Goal: Task Accomplishment & Management: Manage account settings

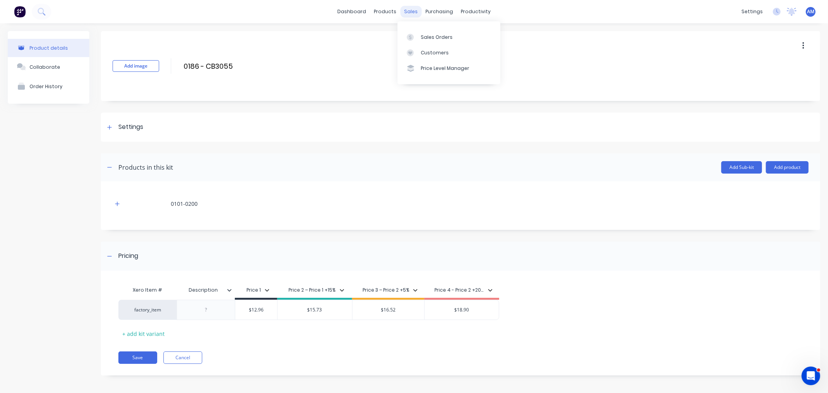
click at [403, 12] on div "sales" at bounding box center [410, 12] width 21 height 12
click at [417, 34] on div at bounding box center [413, 37] width 12 height 7
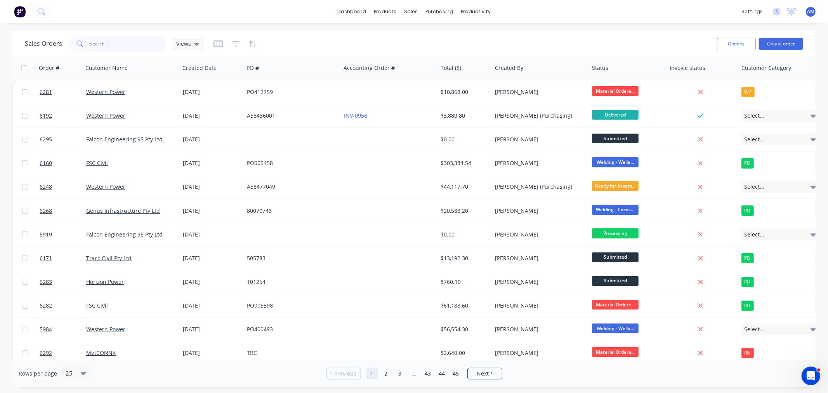
click at [104, 43] on input "text" at bounding box center [128, 44] width 76 height 16
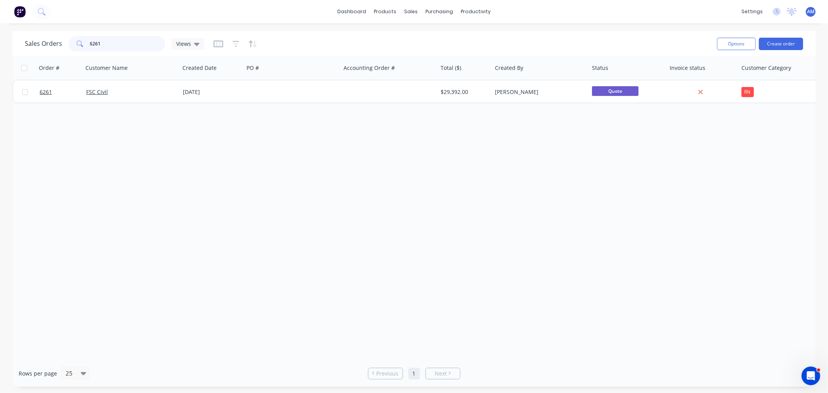
drag, startPoint x: 112, startPoint y: 41, endPoint x: 83, endPoint y: 42, distance: 28.7
click at [84, 41] on div "6261" at bounding box center [116, 44] width 97 height 16
type input "6172"
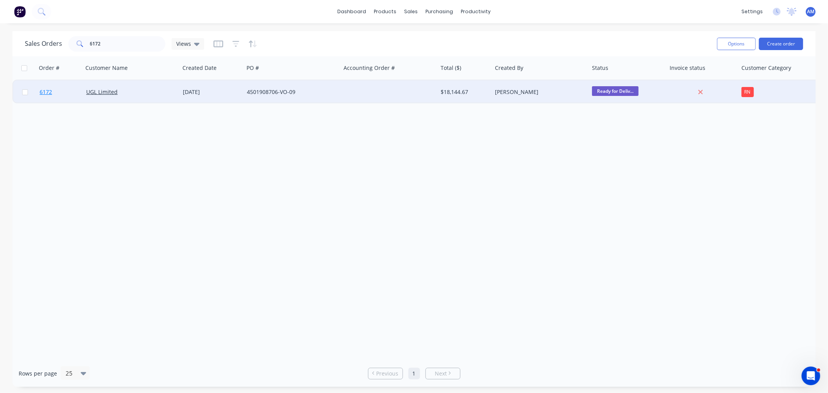
click at [65, 96] on link "6172" at bounding box center [63, 91] width 47 height 23
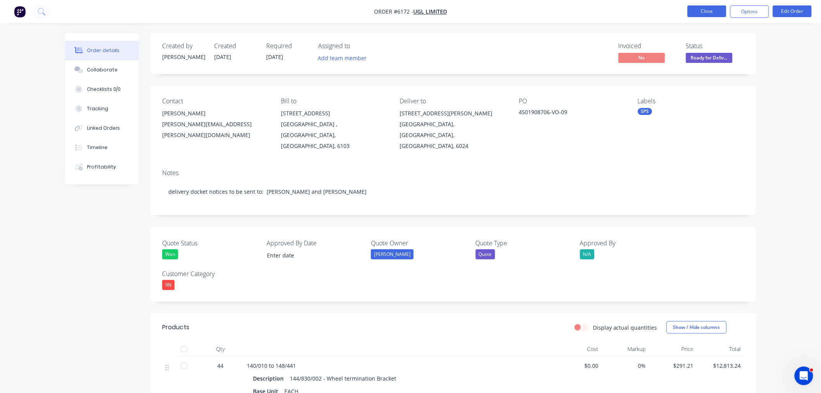
click at [716, 12] on button "Close" at bounding box center [707, 11] width 39 height 12
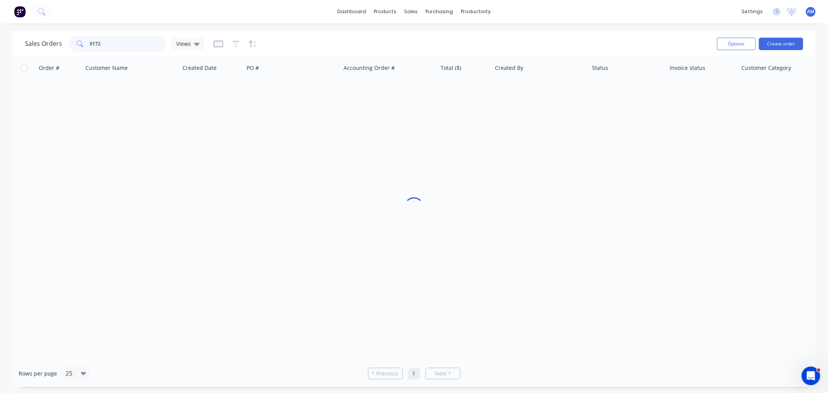
drag, startPoint x: 139, startPoint y: 40, endPoint x: 35, endPoint y: 45, distance: 104.1
click at [36, 43] on div "Sales Orders 6172 Views" at bounding box center [114, 44] width 179 height 16
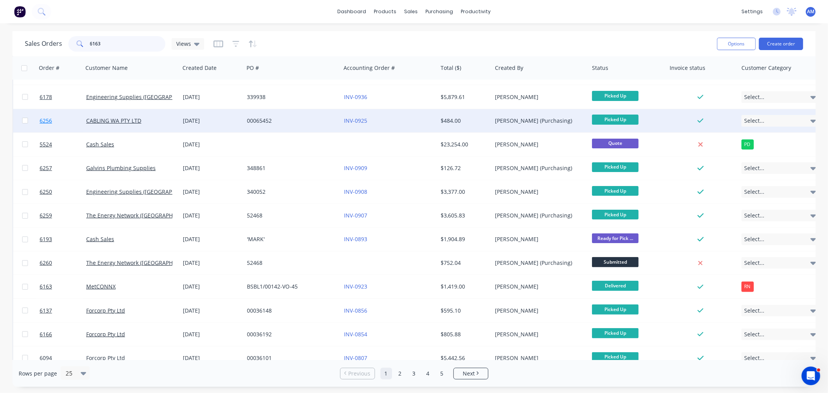
scroll to position [129, 0]
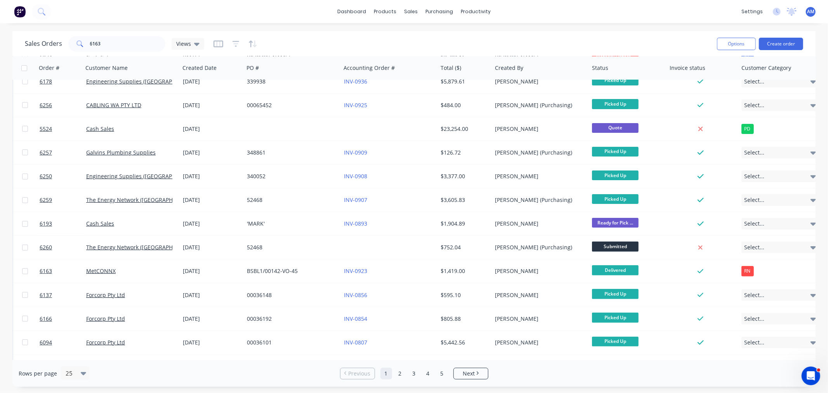
drag, startPoint x: 115, startPoint y: 35, endPoint x: 117, endPoint y: 42, distance: 6.4
click at [115, 40] on div "Sales Orders 6163 Views" at bounding box center [368, 43] width 686 height 19
drag, startPoint x: 59, startPoint y: 44, endPoint x: 54, endPoint y: 43, distance: 4.3
click at [54, 43] on div "Sales Orders 6163 Views" at bounding box center [114, 44] width 179 height 16
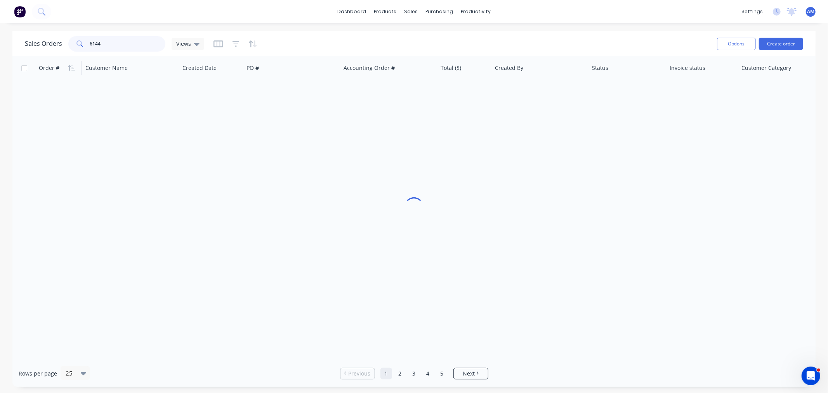
scroll to position [0, 0]
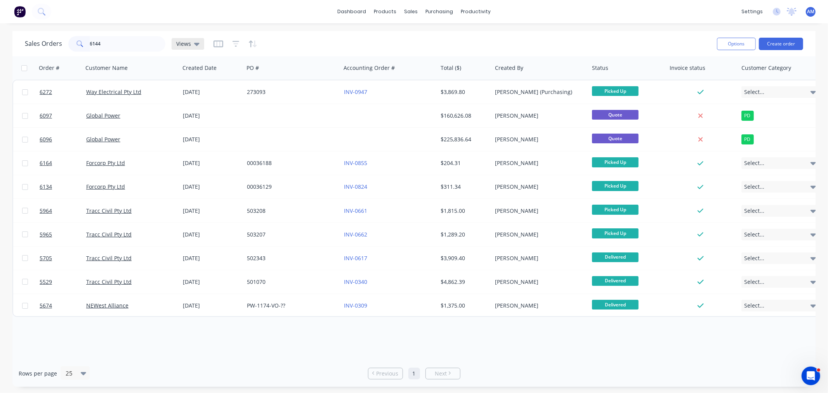
click at [191, 44] on div "Views" at bounding box center [187, 43] width 23 height 7
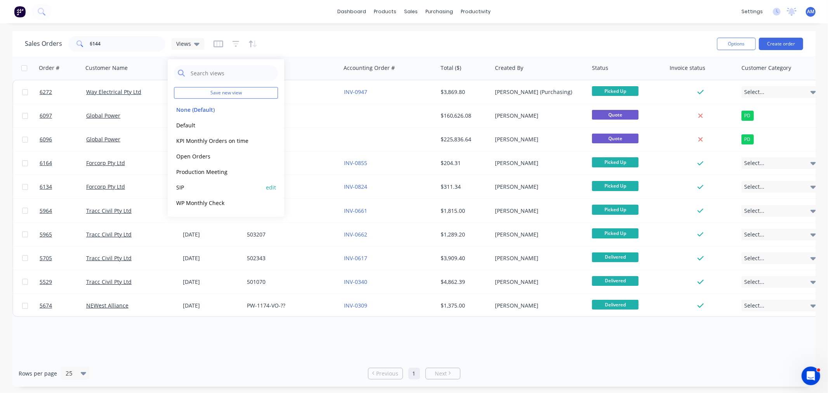
click at [196, 187] on button "SIP" at bounding box center [218, 187] width 89 height 9
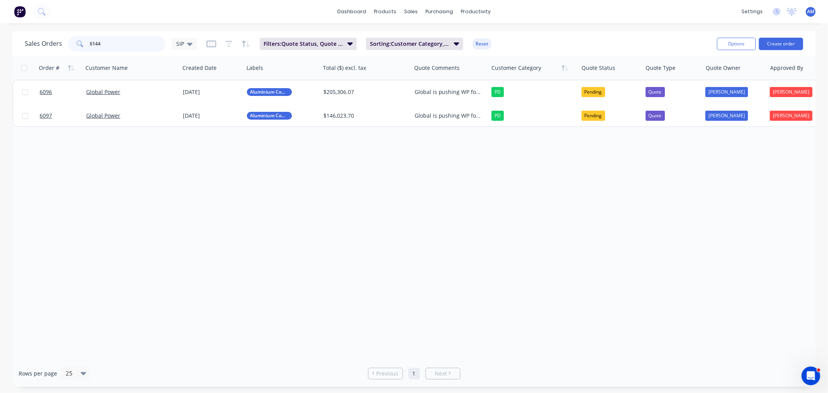
click at [125, 47] on input "6144" at bounding box center [128, 44] width 76 height 16
drag, startPoint x: 85, startPoint y: 43, endPoint x: 70, endPoint y: 41, distance: 15.6
click at [70, 41] on div "6144" at bounding box center [116, 44] width 97 height 16
click at [342, 38] on button "Filters: Quote Status, Quote Type" at bounding box center [308, 44] width 97 height 12
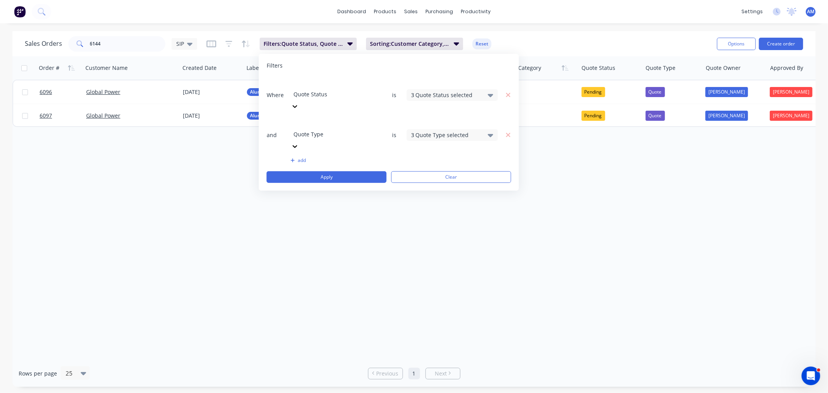
click at [424, 91] on div "3 Quote Status selected" at bounding box center [446, 95] width 70 height 8
click at [393, 222] on div "Order # Customer Name Created Date Labels Total ($) excl. tax Quote Comments Cu…" at bounding box center [413, 208] width 803 height 304
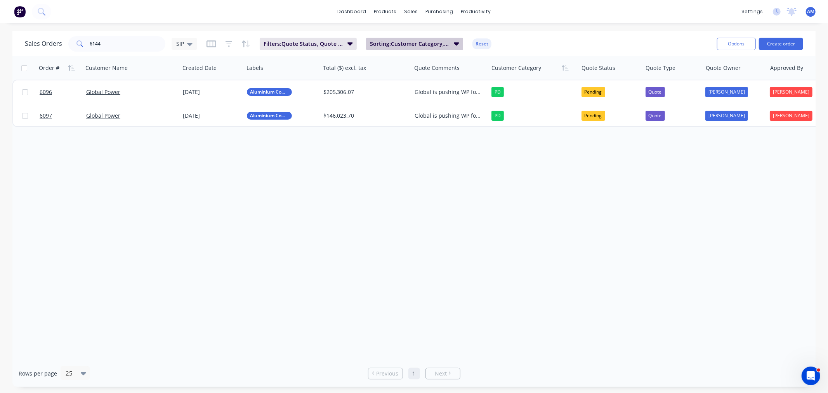
click at [407, 42] on span "Sorting: Customer Category, Order #" at bounding box center [409, 44] width 79 height 8
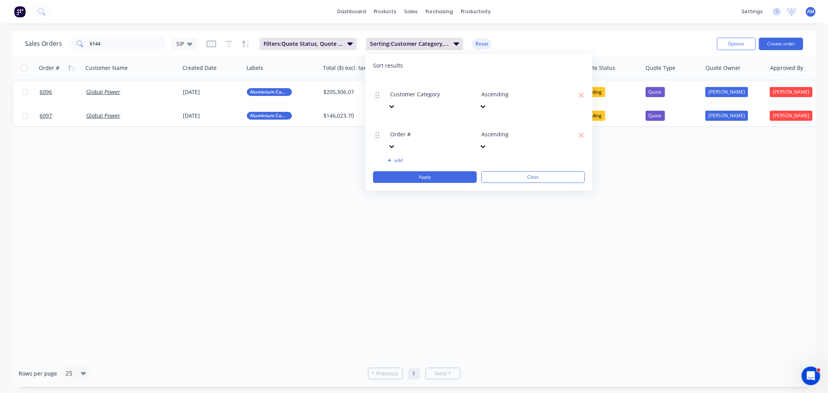
click at [386, 193] on div "Order # Customer Name Created Date Labels Total ($) excl. tax Quote Comments Cu…" at bounding box center [413, 208] width 803 height 304
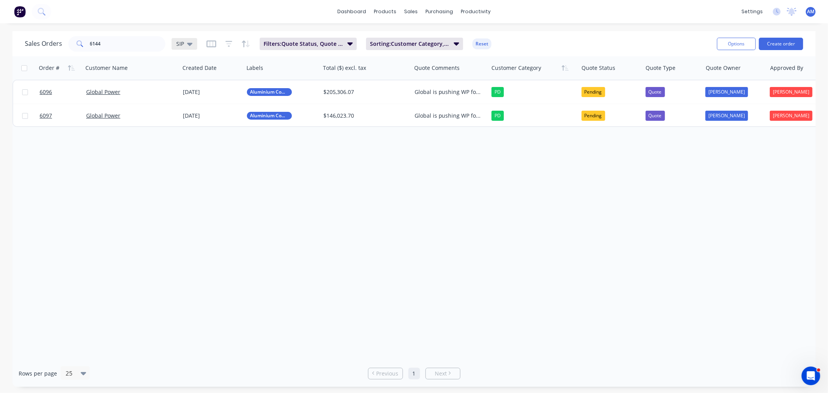
click at [182, 47] on span "SIP" at bounding box center [180, 44] width 8 height 8
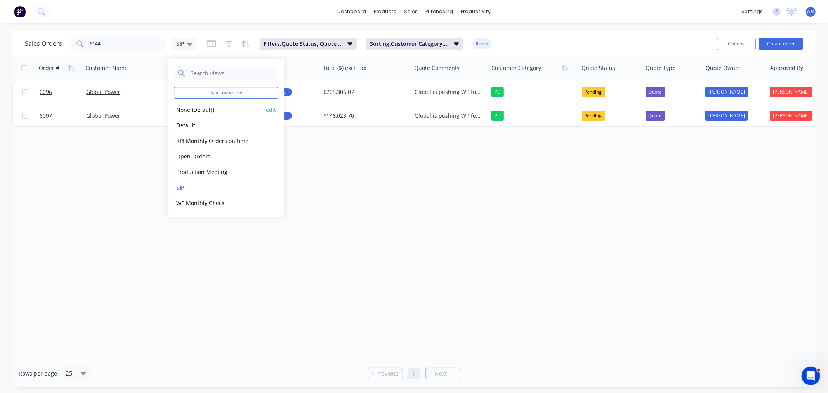
click at [190, 108] on button "None (Default)" at bounding box center [218, 109] width 89 height 9
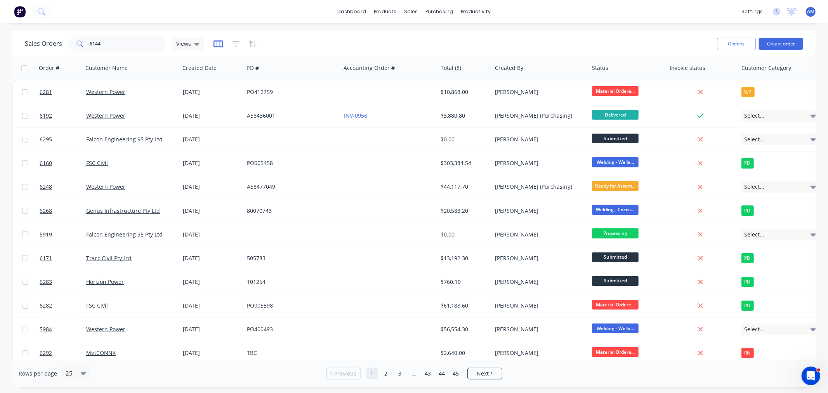
click at [219, 43] on icon "button" at bounding box center [219, 44] width 10 height 8
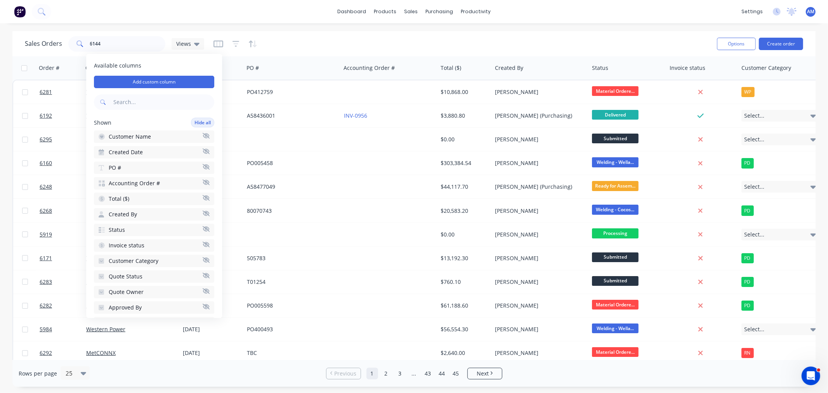
click at [228, 42] on div at bounding box center [236, 44] width 44 height 12
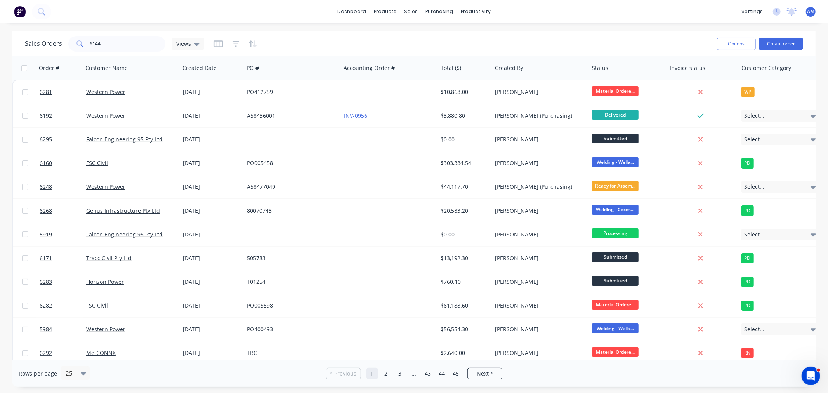
drag, startPoint x: 238, startPoint y: 42, endPoint x: 237, endPoint y: 46, distance: 4.0
click at [238, 43] on div at bounding box center [236, 44] width 44 height 12
click at [235, 43] on icon "button" at bounding box center [236, 44] width 7 height 8
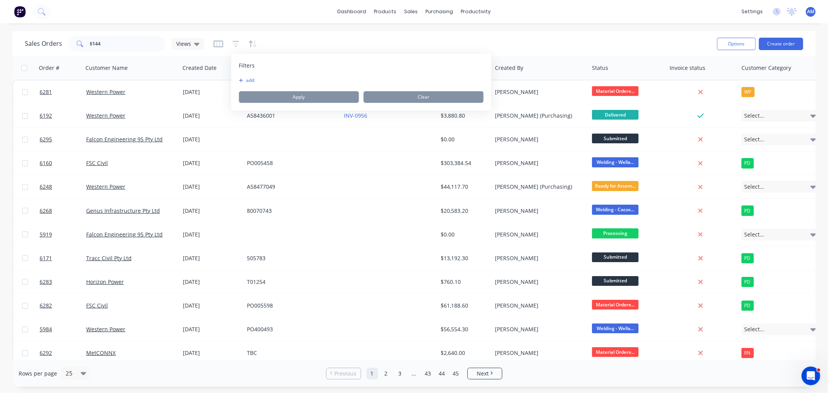
click at [257, 77] on button "add" at bounding box center [248, 80] width 19 height 6
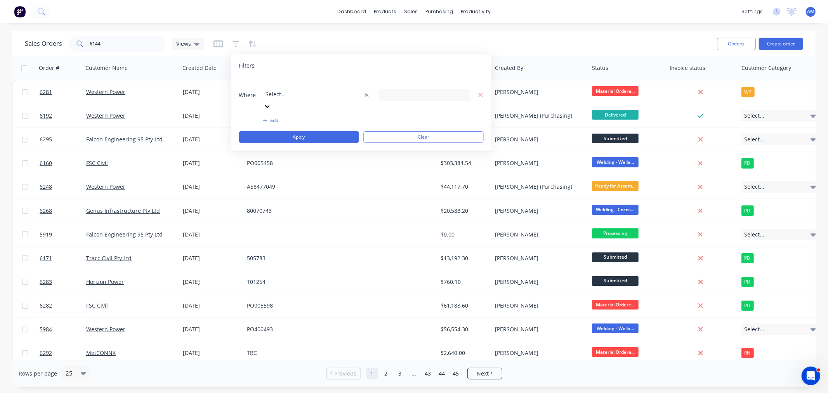
click at [278, 86] on div at bounding box center [322, 84] width 112 height 10
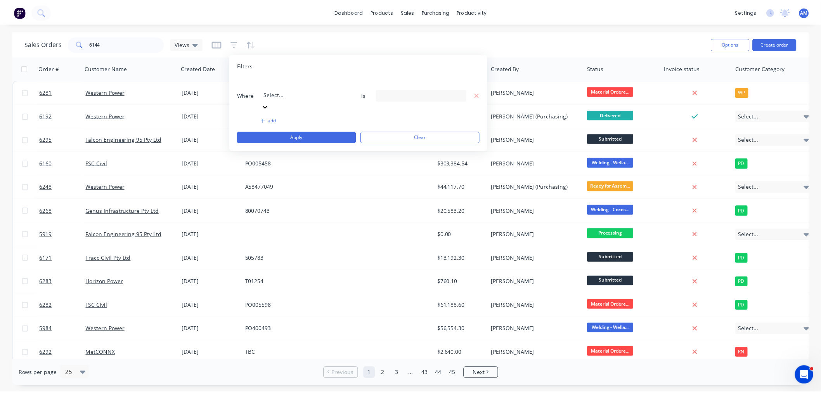
scroll to position [303, 0]
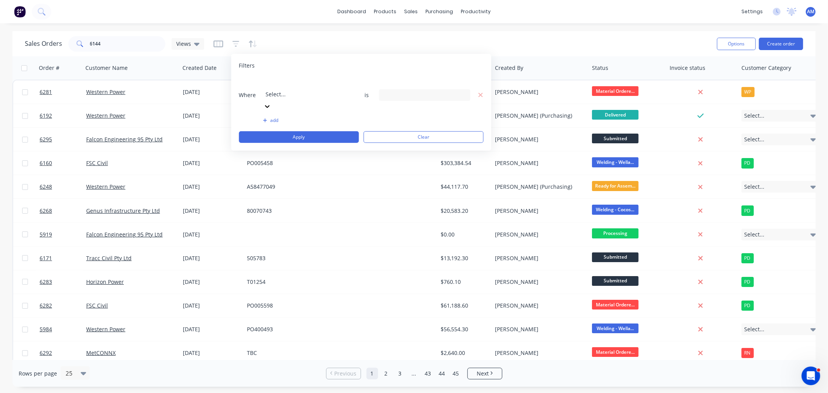
click at [392, 91] on div "14 Status selected" at bounding box center [419, 95] width 70 height 8
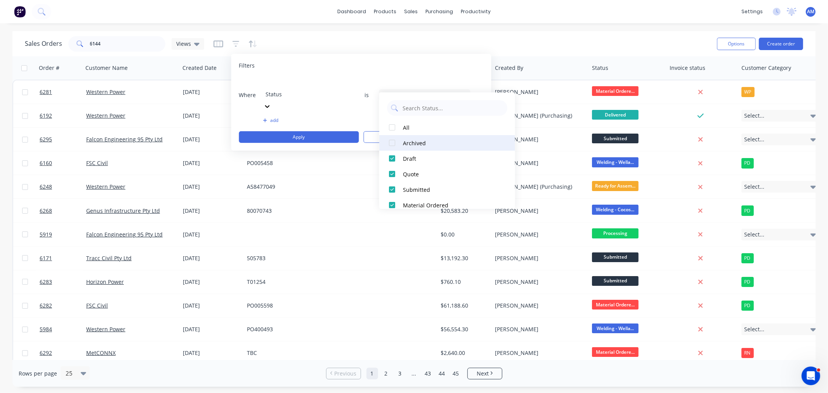
click at [392, 141] on div at bounding box center [392, 143] width 16 height 16
click at [315, 131] on button "Apply" at bounding box center [299, 137] width 120 height 12
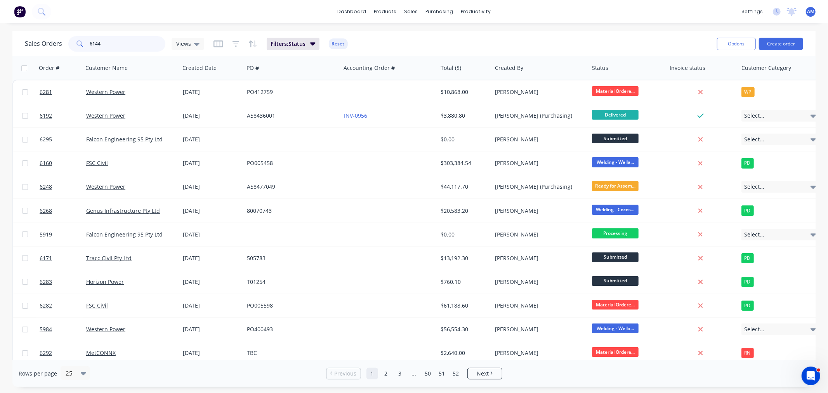
drag, startPoint x: 119, startPoint y: 44, endPoint x: 57, endPoint y: 45, distance: 62.1
click at [57, 45] on div "Sales Orders 6144 Views" at bounding box center [114, 44] width 179 height 16
type input "6144"
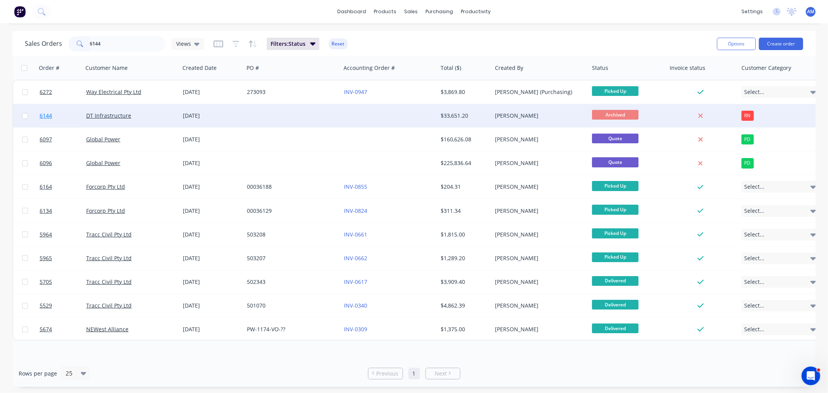
click at [64, 116] on link "6144" at bounding box center [63, 115] width 47 height 23
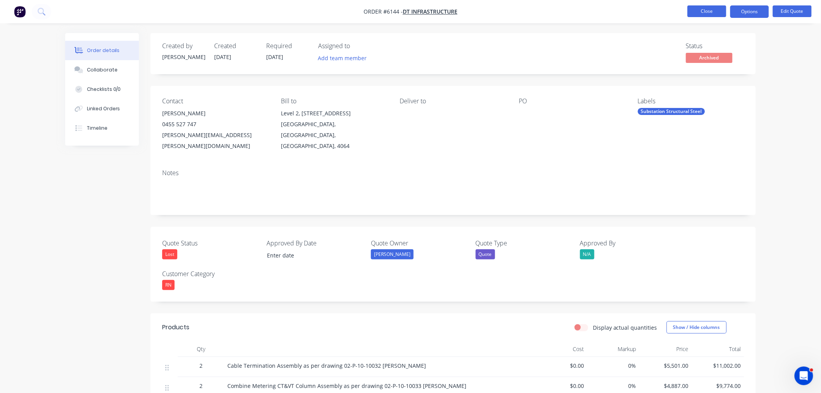
click at [696, 10] on button "Close" at bounding box center [707, 11] width 39 height 12
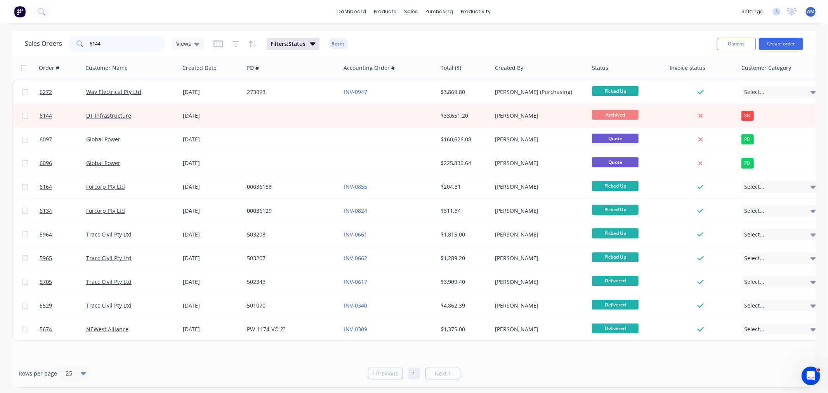
drag, startPoint x: 111, startPoint y: 41, endPoint x: 22, endPoint y: 40, distance: 89.3
click at [22, 40] on div "Sales Orders 6144 Views Filters: Status Reset Options Create order" at bounding box center [413, 43] width 803 height 25
click at [335, 44] on button "Reset" at bounding box center [338, 43] width 19 height 11
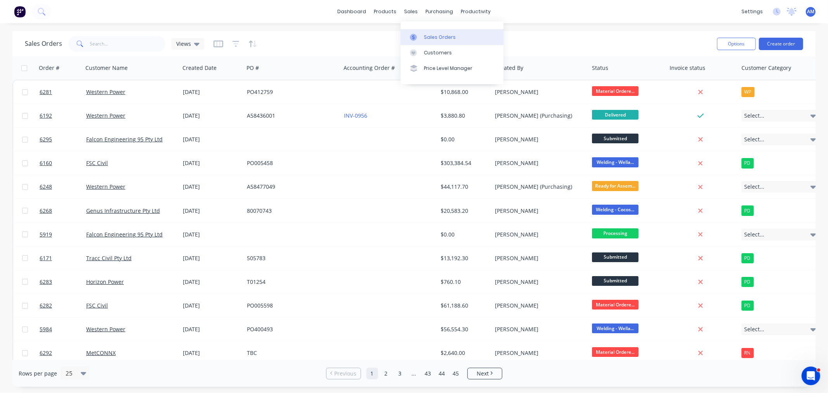
click at [434, 34] on div "Sales Orders" at bounding box center [440, 37] width 32 height 7
click at [133, 41] on input "text" at bounding box center [128, 44] width 76 height 16
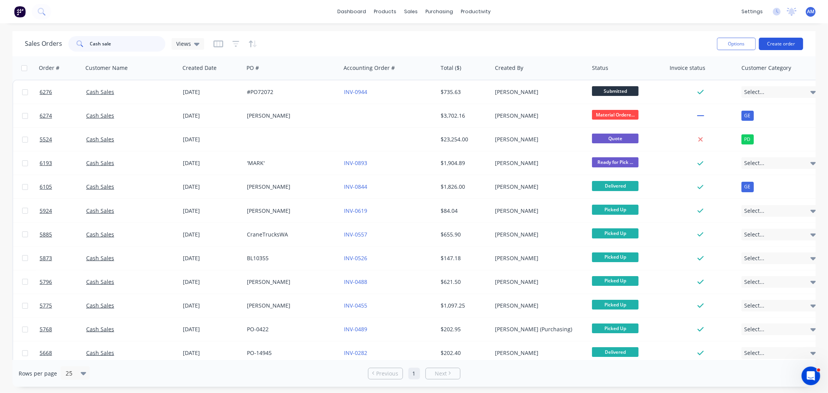
type input "Cash sale"
click at [770, 45] on button "Create order" at bounding box center [781, 44] width 44 height 12
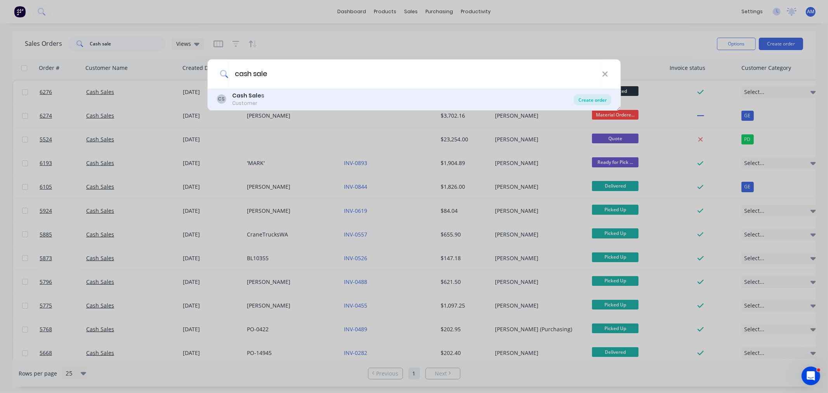
type input "cash sale"
click at [599, 99] on div "Create order" at bounding box center [593, 99] width 38 height 11
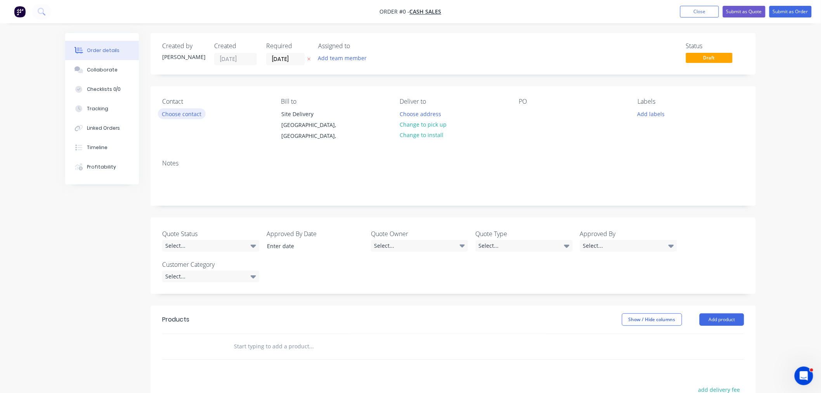
click at [176, 111] on button "Choose contact" at bounding box center [182, 113] width 48 height 10
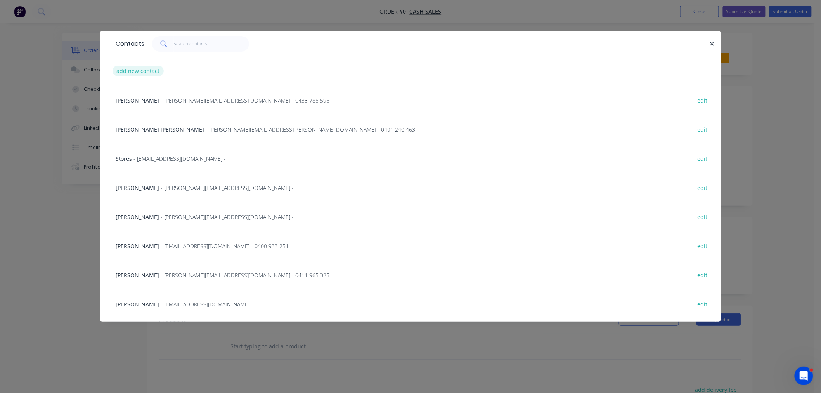
click at [126, 70] on button "add new contact" at bounding box center [138, 71] width 51 height 10
select select "AU"
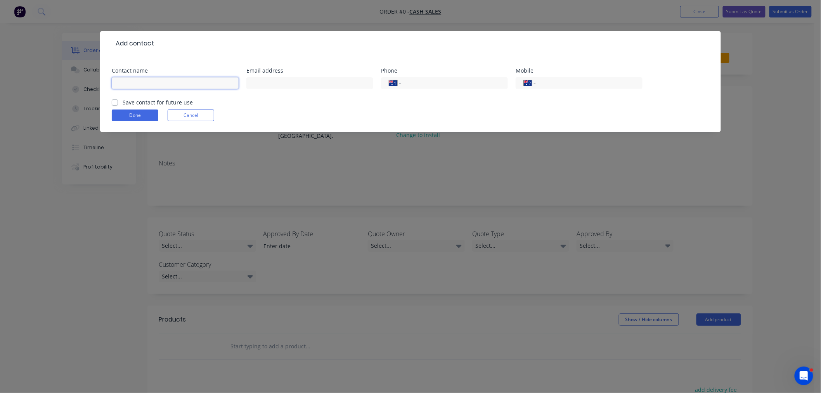
drag, startPoint x: 121, startPoint y: 80, endPoint x: 129, endPoint y: 99, distance: 20.3
click at [121, 80] on input "text" at bounding box center [175, 83] width 127 height 12
type input "[PERSON_NAME]"
type input "[PERSON_NAME][EMAIL_ADDRESS][DOMAIN_NAME]"
click at [557, 82] on input "tel" at bounding box center [588, 83] width 93 height 9
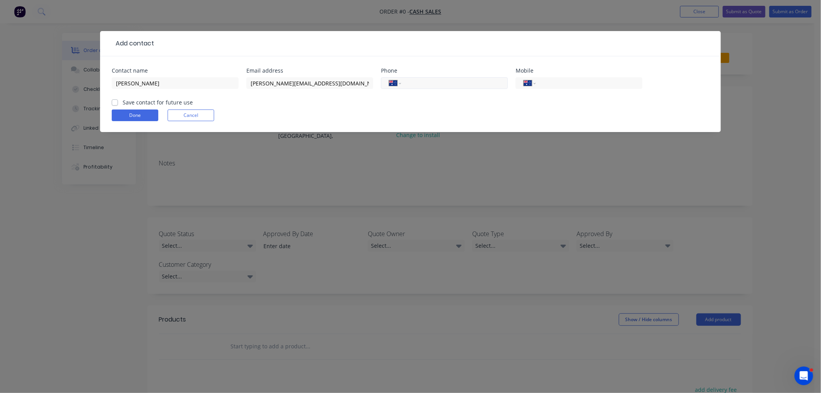
click at [448, 79] on input "tel" at bounding box center [453, 83] width 93 height 9
type input "1300 750 750"
click at [123, 100] on label "Save contact for future use" at bounding box center [158, 102] width 70 height 8
click at [113, 100] on input "Save contact for future use" at bounding box center [115, 101] width 6 height 7
checkbox input "true"
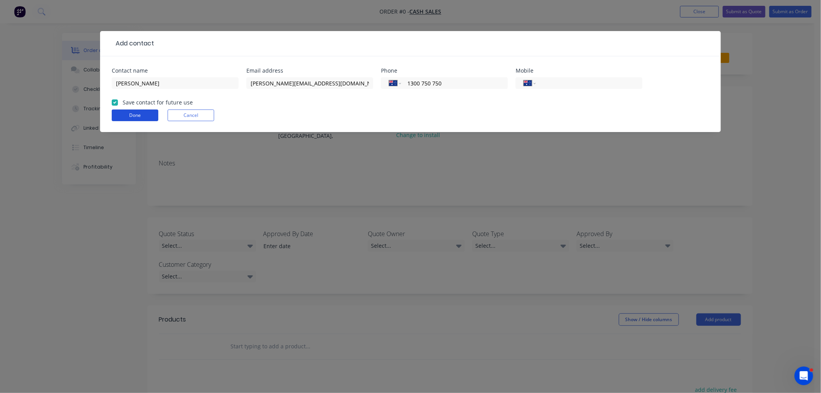
click at [141, 113] on button "Done" at bounding box center [135, 115] width 47 height 12
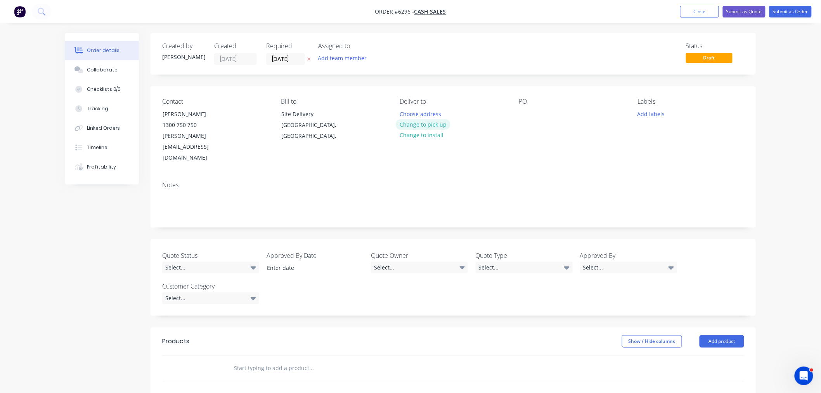
drag, startPoint x: 420, startPoint y: 123, endPoint x: 500, endPoint y: 115, distance: 80.4
click at [421, 123] on button "Change to pick up" at bounding box center [423, 124] width 55 height 10
click at [653, 112] on button "Add labels" at bounding box center [652, 113] width 36 height 10
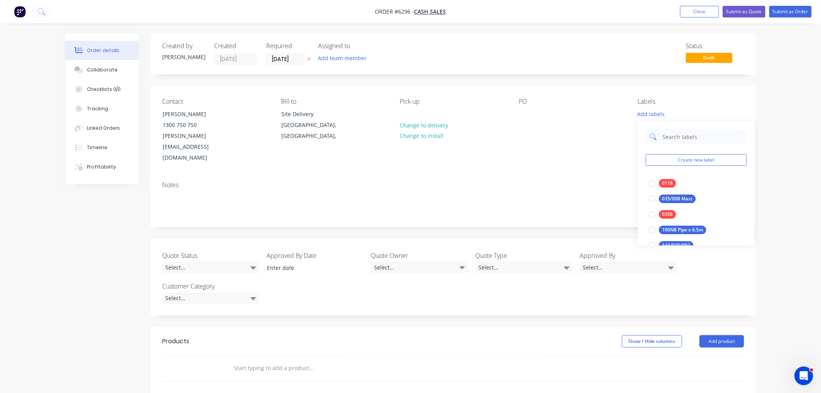
drag, startPoint x: 667, startPoint y: 135, endPoint x: 668, endPoint y: 141, distance: 6.4
click at [667, 135] on input "text" at bounding box center [702, 137] width 81 height 16
type input "S/S Strut frame"
click at [220, 262] on div "Select..." at bounding box center [210, 268] width 97 height 12
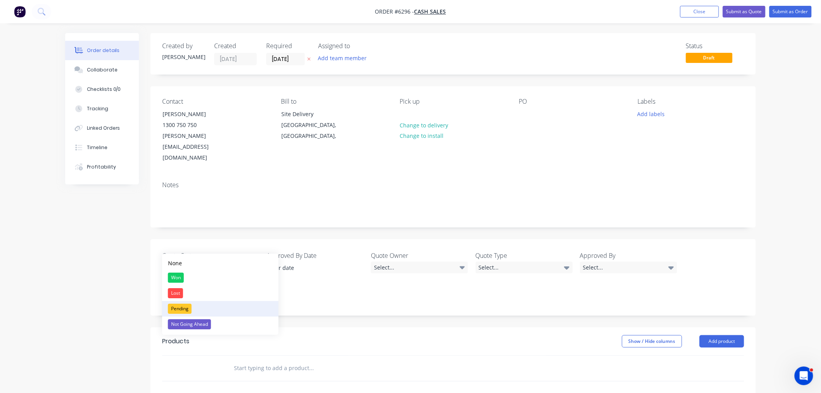
click at [177, 305] on div "Pending" at bounding box center [180, 309] width 24 height 10
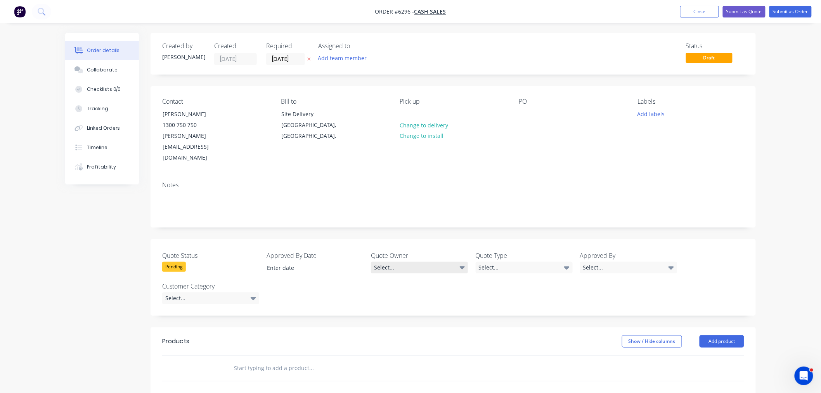
click at [396, 262] on div "Select..." at bounding box center [419, 268] width 97 height 12
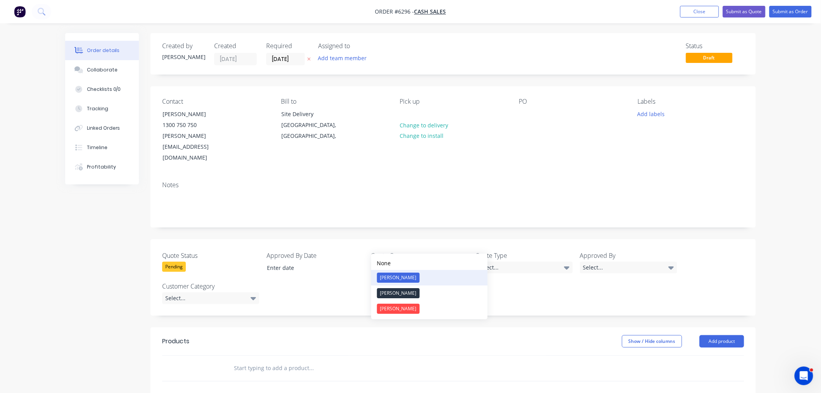
click at [398, 279] on div "[PERSON_NAME]" at bounding box center [398, 278] width 43 height 10
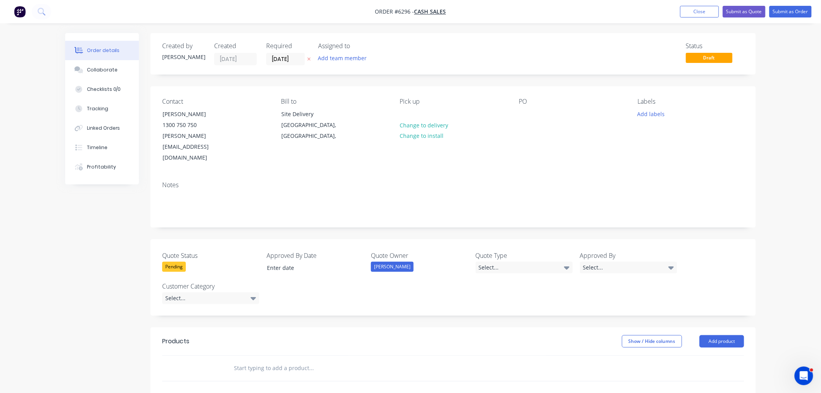
drag, startPoint x: 522, startPoint y: 248, endPoint x: 523, endPoint y: 253, distance: 4.3
click at [522, 262] on div "Select..." at bounding box center [524, 268] width 97 height 12
click at [513, 308] on button "Quote" at bounding box center [534, 309] width 116 height 16
click at [604, 262] on div "Select..." at bounding box center [628, 268] width 97 height 12
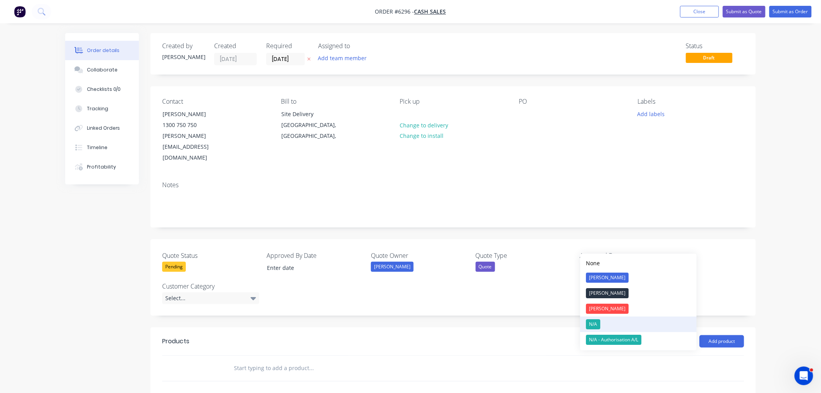
click at [599, 323] on div "N/A" at bounding box center [594, 324] width 14 height 10
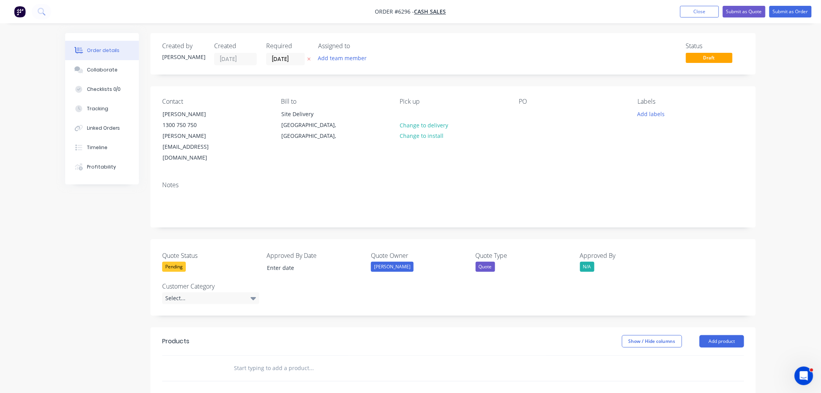
click at [194, 281] on label "Customer Category" at bounding box center [210, 285] width 97 height 9
click at [193, 292] on div "Select..." at bounding box center [210, 298] width 97 height 12
click at [175, 307] on div "GE" at bounding box center [174, 308] width 12 height 10
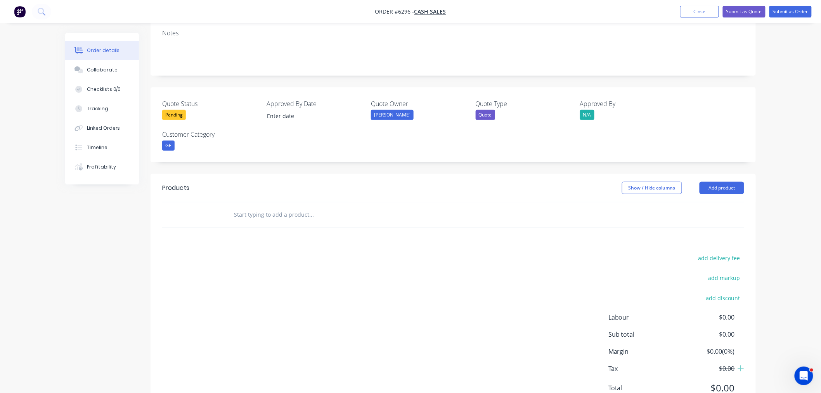
scroll to position [163, 0]
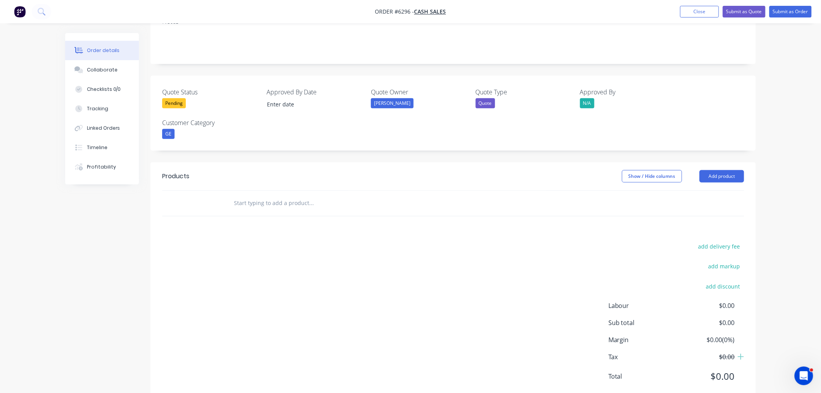
click at [750, 162] on header "Products Show / Hide columns Add product" at bounding box center [454, 176] width 606 height 28
click at [719, 170] on button "Add product" at bounding box center [722, 176] width 45 height 12
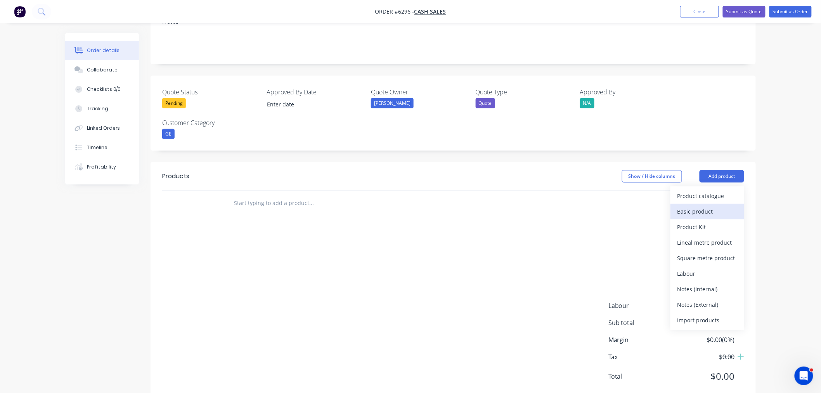
click at [704, 206] on div "Basic product" at bounding box center [708, 211] width 60 height 11
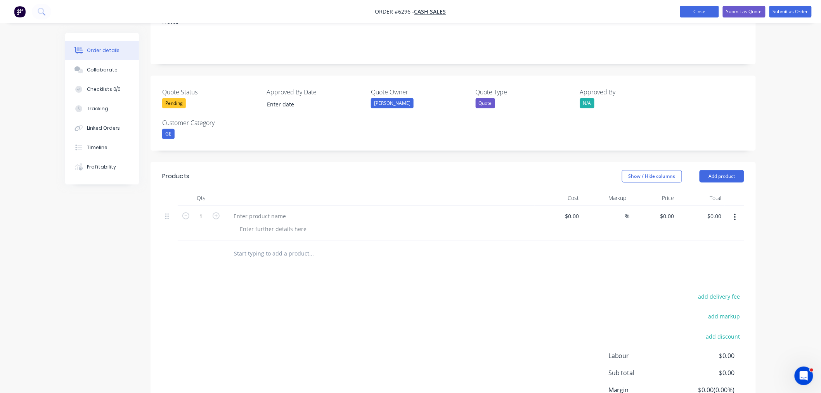
click at [703, 13] on button "Close" at bounding box center [699, 12] width 39 height 12
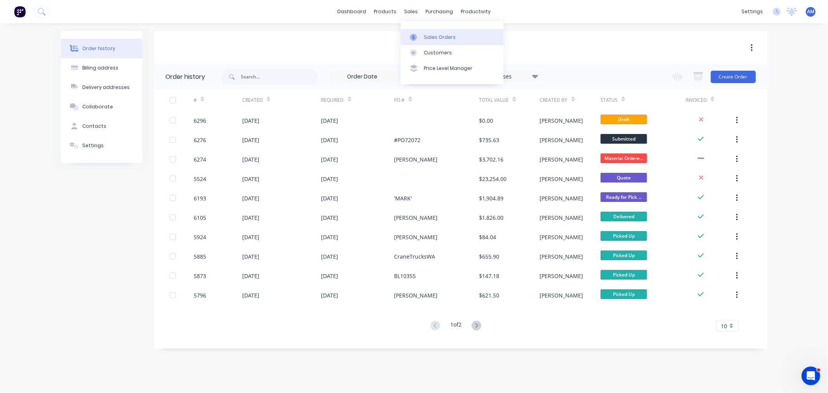
click at [432, 42] on link "Sales Orders" at bounding box center [452, 37] width 103 height 16
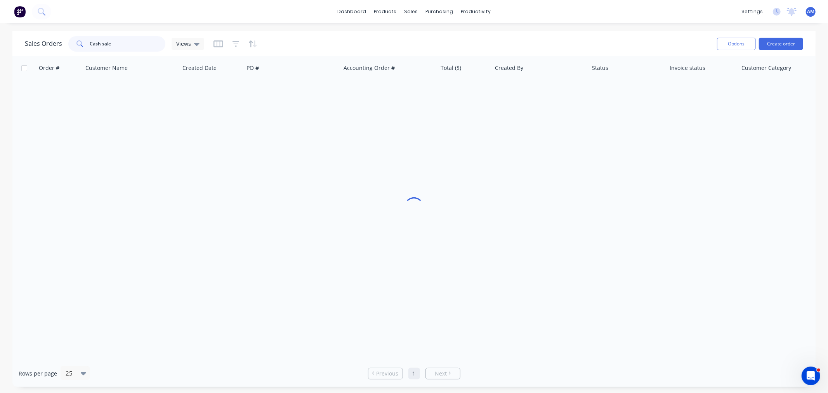
click at [102, 45] on input "Cash sale" at bounding box center [128, 44] width 76 height 16
click at [80, 43] on div "Cash sale" at bounding box center [116, 44] width 97 height 16
type input "5530"
click at [233, 43] on icon "button" at bounding box center [236, 44] width 7 height 8
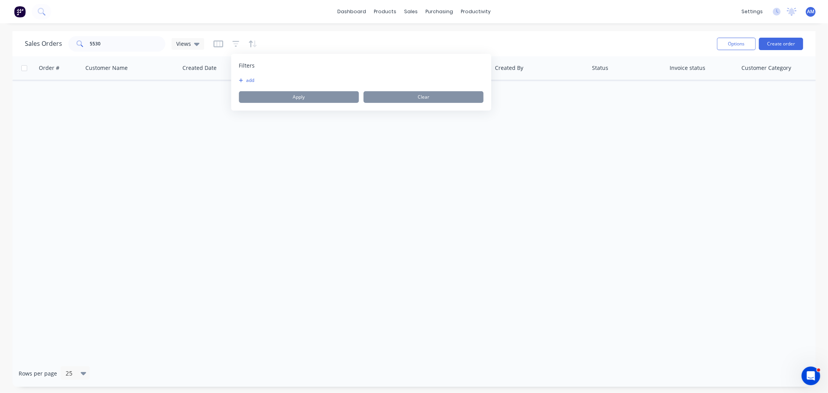
click at [249, 78] on button "add" at bounding box center [248, 80] width 19 height 6
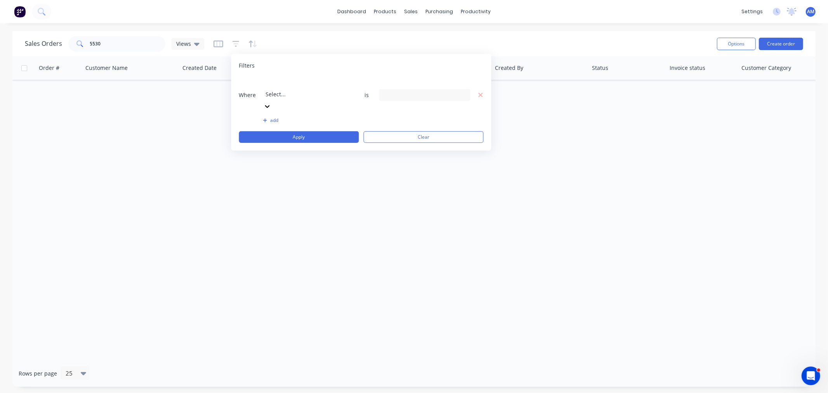
click at [293, 88] on div at bounding box center [322, 84] width 112 height 10
click at [398, 91] on div "14 Status selected" at bounding box center [419, 95] width 70 height 8
click at [396, 146] on div at bounding box center [392, 143] width 16 height 16
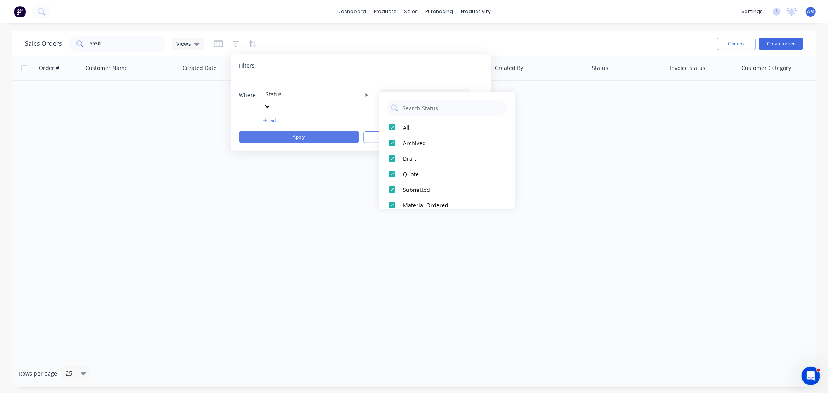
click at [324, 131] on button "Apply" at bounding box center [299, 137] width 120 height 12
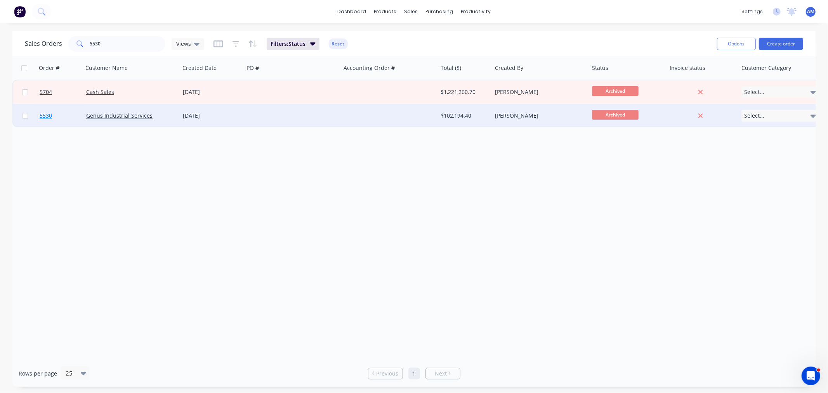
click at [58, 116] on link "5530" at bounding box center [63, 115] width 47 height 23
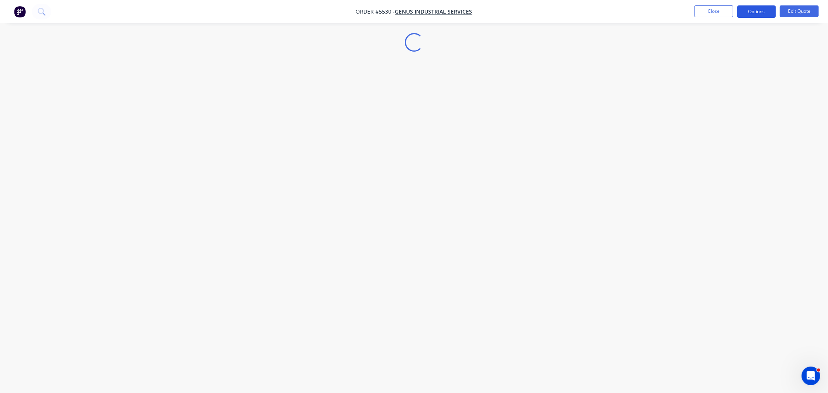
click at [754, 10] on button "Options" at bounding box center [756, 11] width 39 height 12
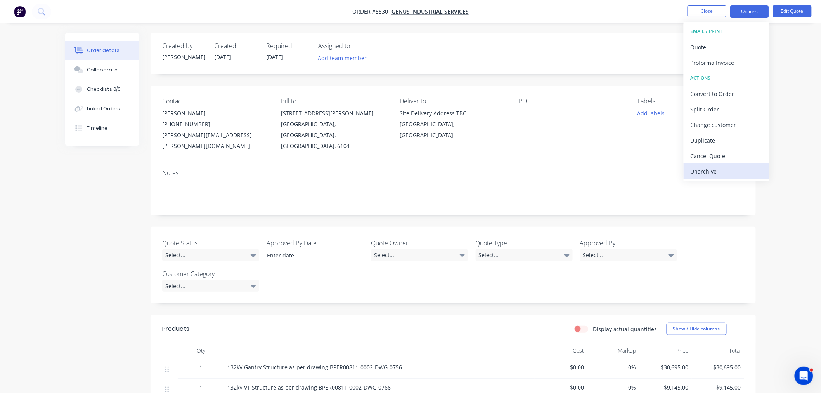
click at [731, 174] on div "Unarchive" at bounding box center [726, 171] width 71 height 11
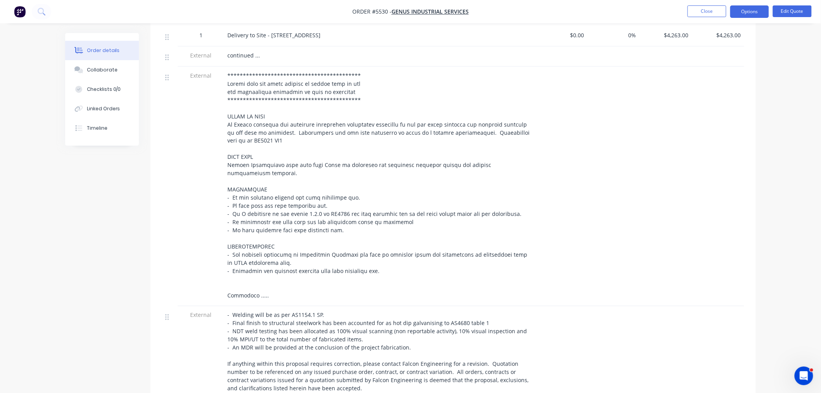
scroll to position [474, 0]
drag, startPoint x: 309, startPoint y: 76, endPoint x: 312, endPoint y: 100, distance: 23.5
click at [309, 78] on span at bounding box center [379, 184] width 304 height 227
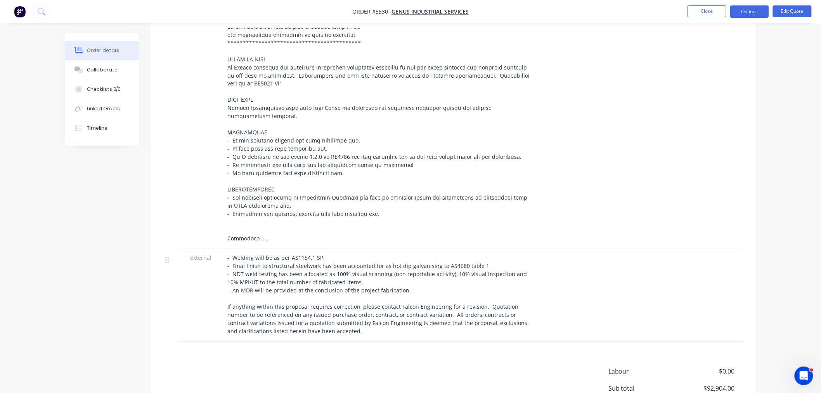
scroll to position [347, 0]
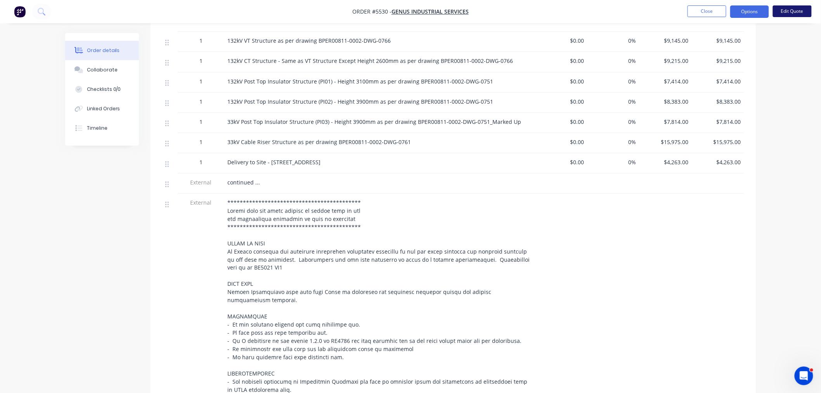
click at [793, 11] on button "Edit Quote" at bounding box center [792, 11] width 39 height 12
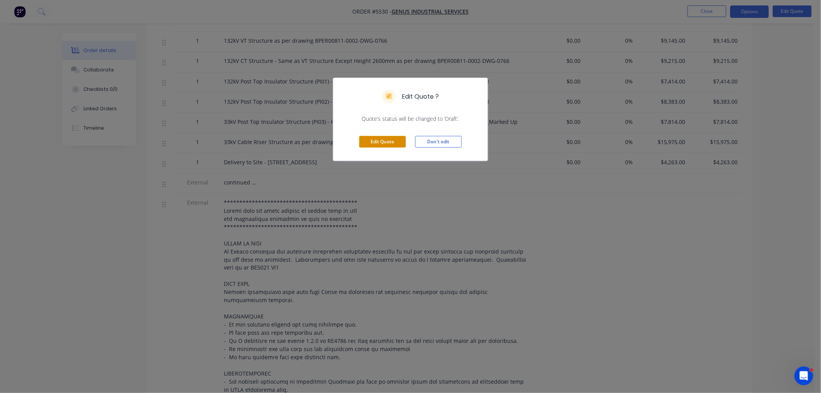
click at [399, 142] on button "Edit Quote" at bounding box center [382, 142] width 47 height 12
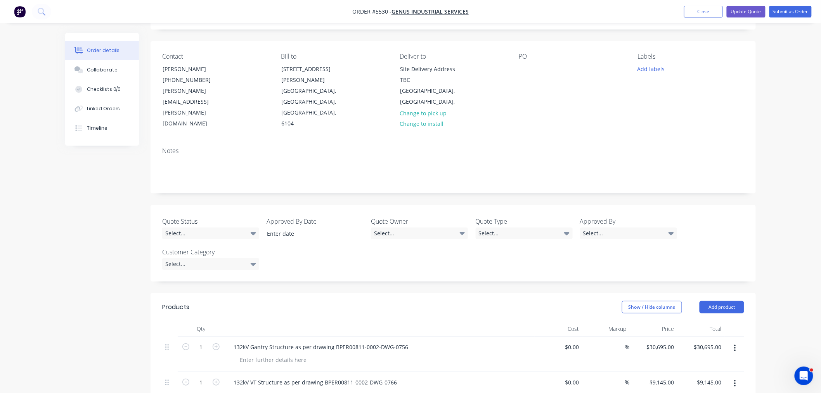
scroll to position [43, 0]
click at [213, 229] on div "Select..." at bounding box center [210, 235] width 97 height 12
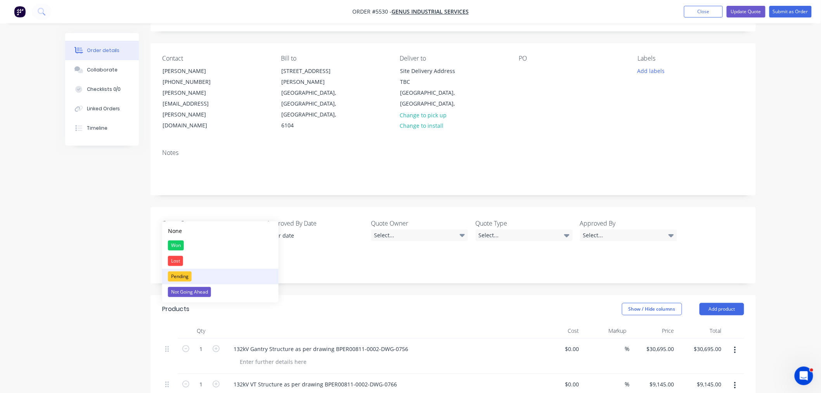
click at [180, 274] on div "Pending" at bounding box center [180, 276] width 24 height 10
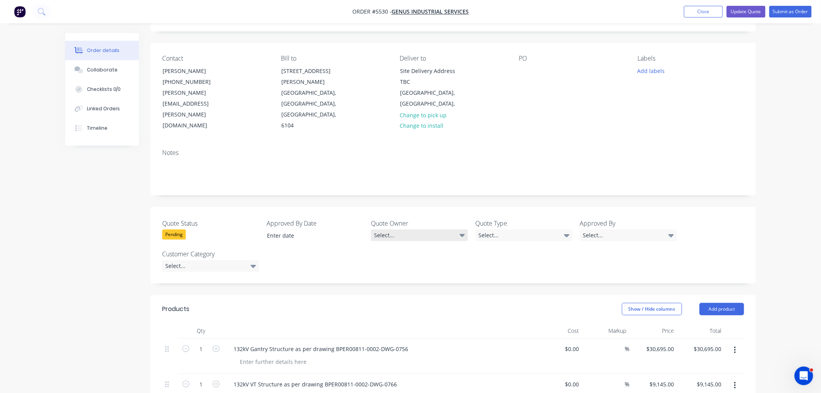
click at [397, 229] on div "Select..." at bounding box center [419, 235] width 97 height 12
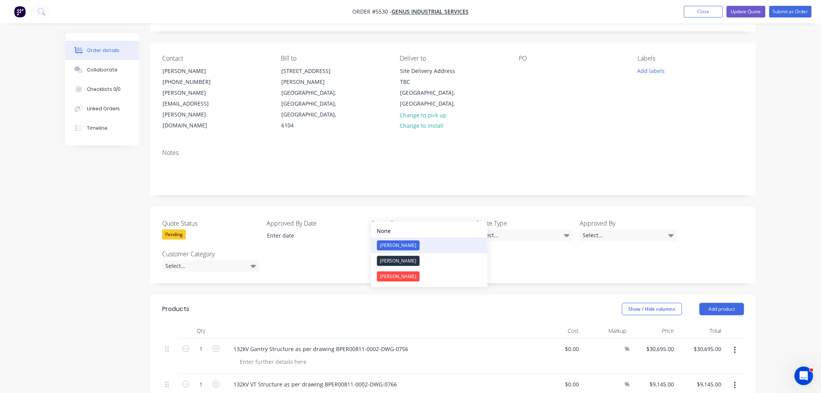
drag, startPoint x: 397, startPoint y: 242, endPoint x: 477, endPoint y: 234, distance: 80.3
click at [397, 242] on div "[PERSON_NAME]" at bounding box center [398, 245] width 43 height 10
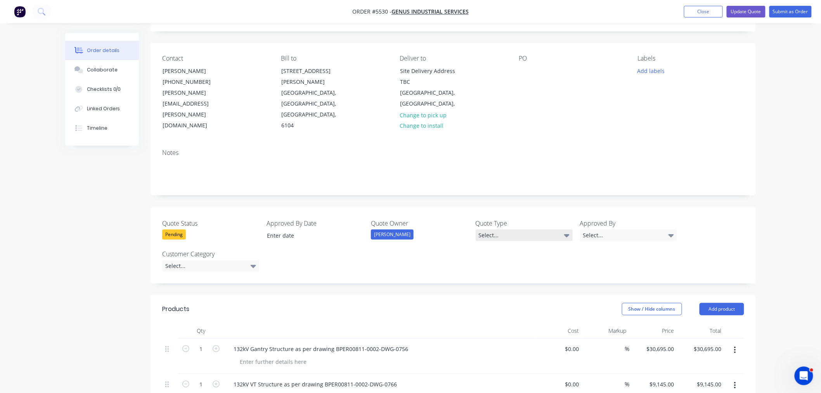
click at [513, 229] on div "Select..." at bounding box center [524, 235] width 97 height 12
click at [495, 274] on div "Quote" at bounding box center [491, 276] width 19 height 10
click at [602, 229] on div "Select..." at bounding box center [628, 235] width 97 height 12
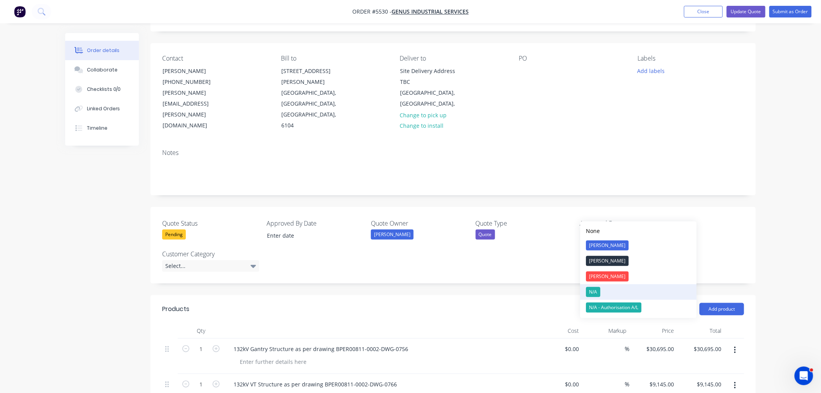
click at [603, 288] on button "N/A" at bounding box center [639, 292] width 116 height 16
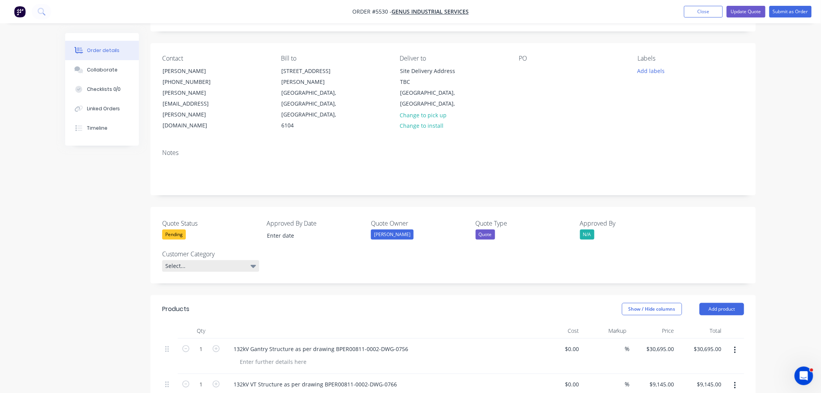
click at [188, 260] on div "Select..." at bounding box center [210, 266] width 97 height 12
click at [596, 229] on div "N/A" at bounding box center [628, 234] width 97 height 10
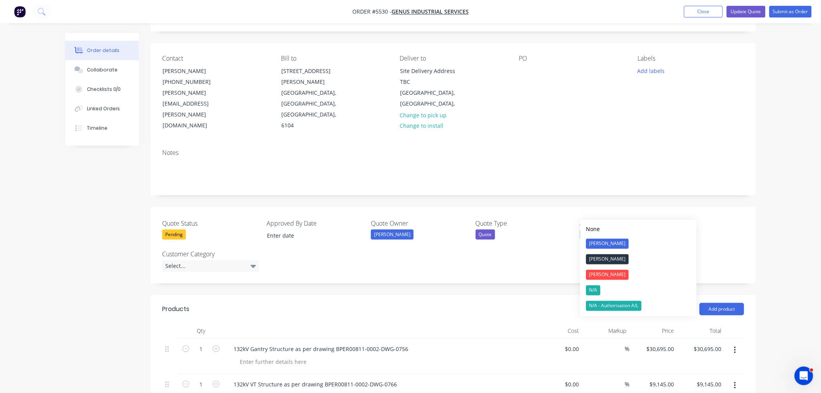
click at [616, 308] on div "N/A - Authorisation A/L" at bounding box center [615, 306] width 56 height 10
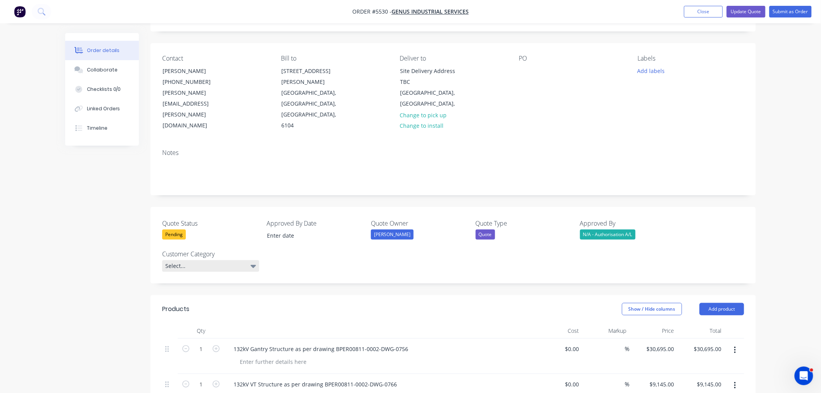
click at [197, 260] on div "Select..." at bounding box center [210, 266] width 97 height 12
click at [182, 293] on button "PD" at bounding box center [220, 292] width 116 height 16
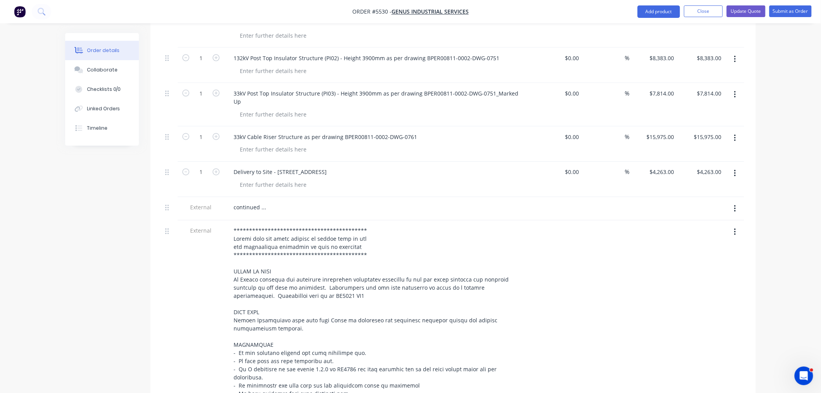
scroll to position [474, 0]
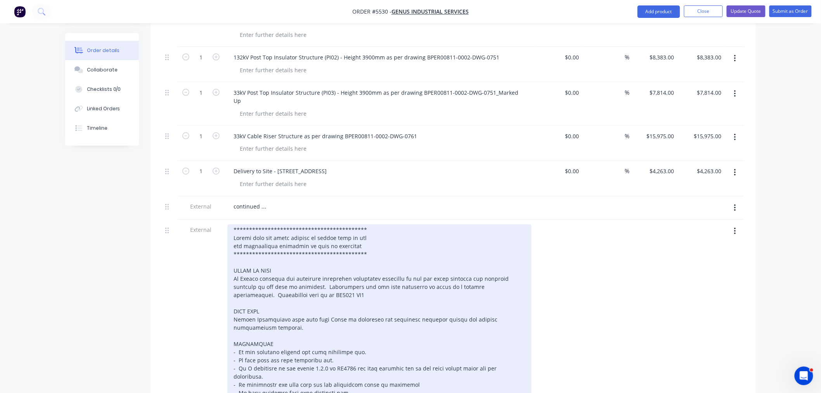
click at [315, 224] on div at bounding box center [379, 344] width 304 height 240
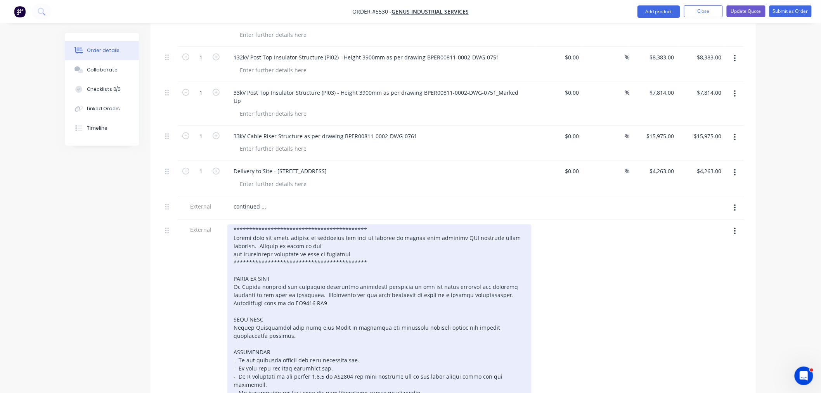
click at [296, 224] on div at bounding box center [379, 348] width 304 height 248
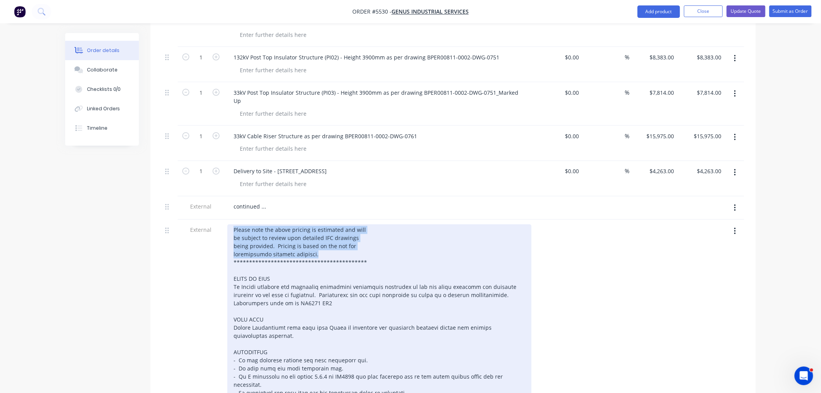
copy div "Please note the above pricing is estimated and will be subject to review upon d…"
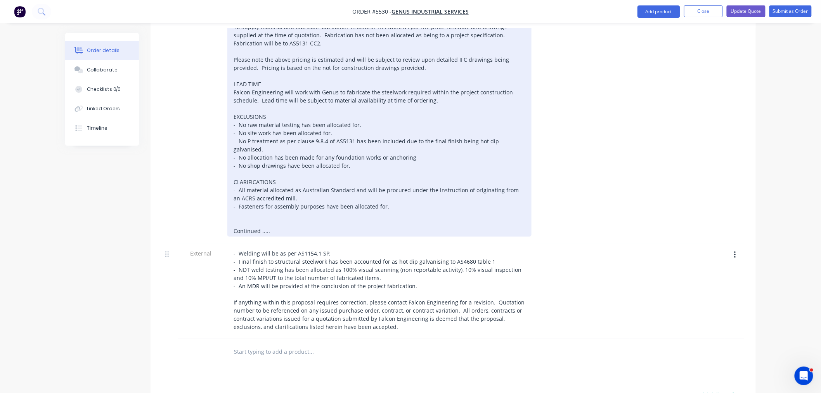
scroll to position [690, 0]
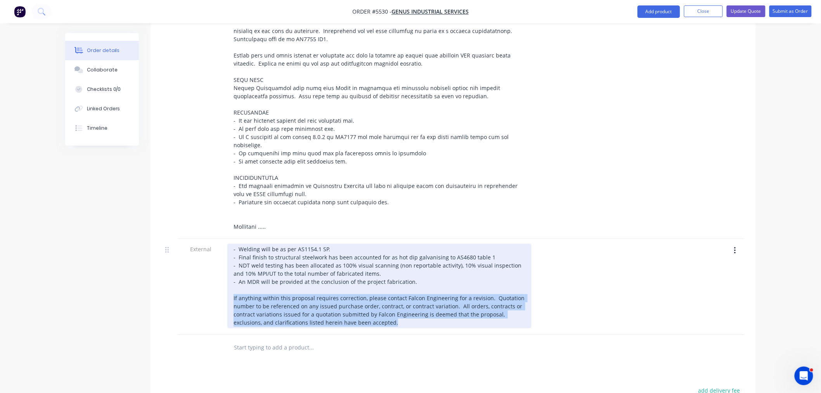
drag, startPoint x: 376, startPoint y: 286, endPoint x: 232, endPoint y: 260, distance: 146.3
click at [232, 260] on div "- Welding will be as per AS1154.1 SP. - Final finish to structural steelwork ha…" at bounding box center [379, 285] width 304 height 85
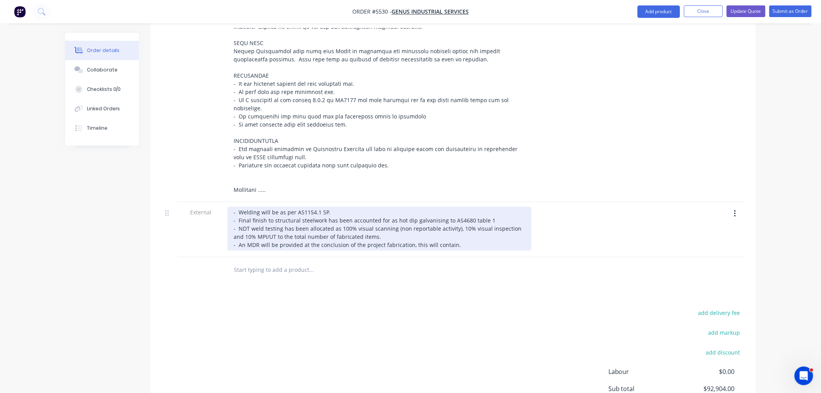
scroll to position [733, 0]
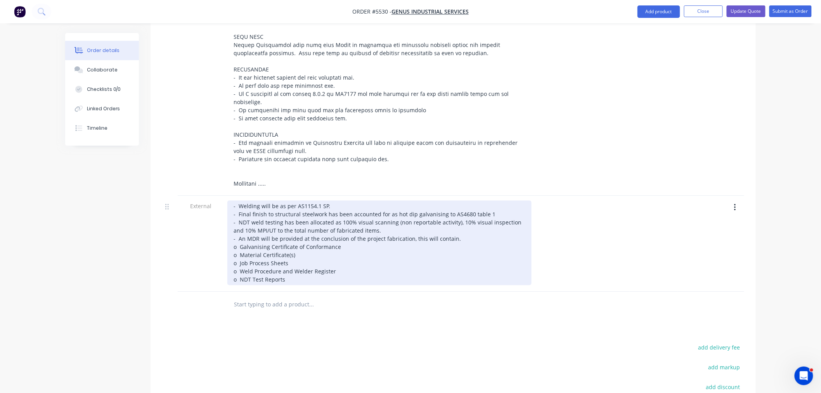
click at [256, 200] on div "- Welding will be as per AS1154.1 SP. - Final finish to structural steelwork ha…" at bounding box center [379, 242] width 304 height 85
click at [298, 240] on div "- Welding will be as per AS1154.1 SP. - Final finish to structural steelwork ha…" at bounding box center [379, 242] width 304 height 85
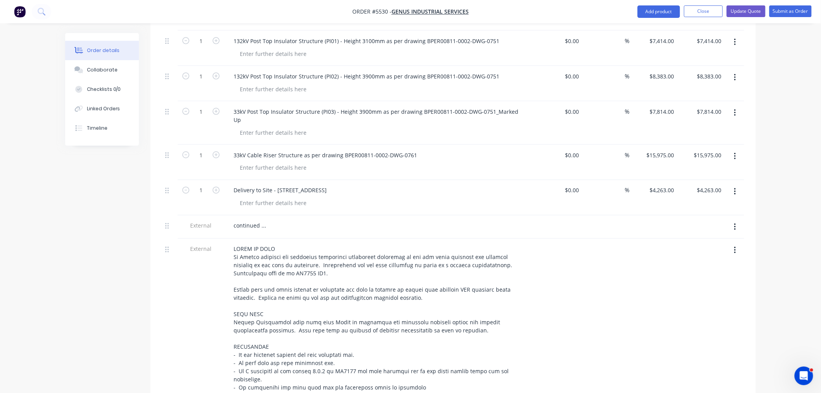
scroll to position [604, 0]
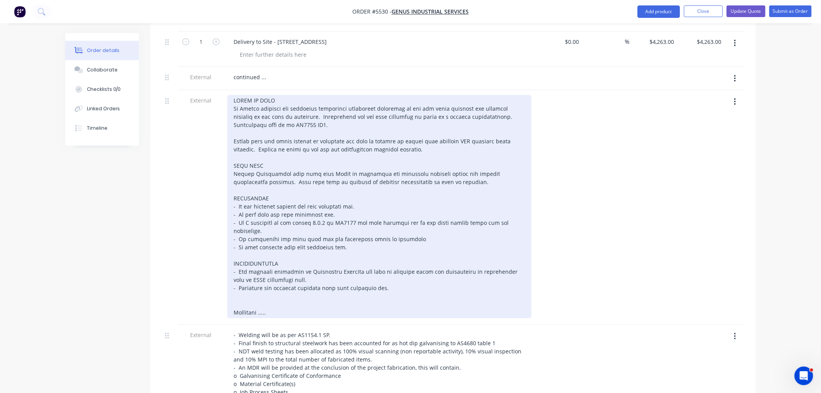
click at [340, 110] on div at bounding box center [379, 206] width 304 height 223
copy div "Pricing is based on the not for construction drawings provided."
click at [239, 209] on div at bounding box center [379, 206] width 304 height 223
click at [298, 241] on div at bounding box center [379, 206] width 304 height 223
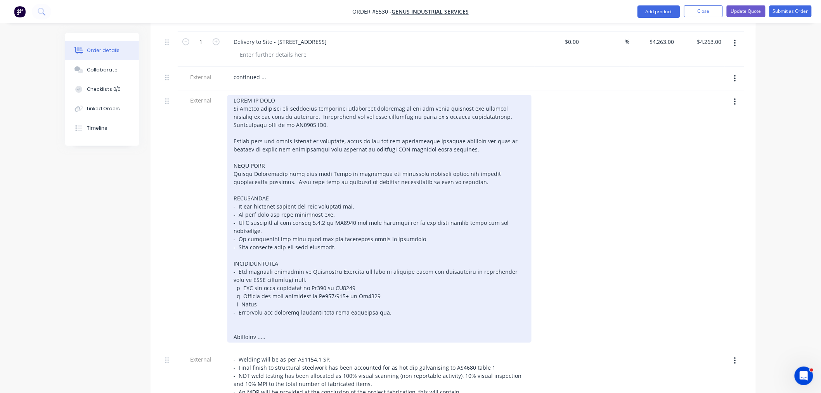
drag, startPoint x: 243, startPoint y: 267, endPoint x: 245, endPoint y: 271, distance: 4.4
click at [243, 267] on div at bounding box center [379, 219] width 304 height 248
click at [277, 266] on div at bounding box center [379, 219] width 304 height 248
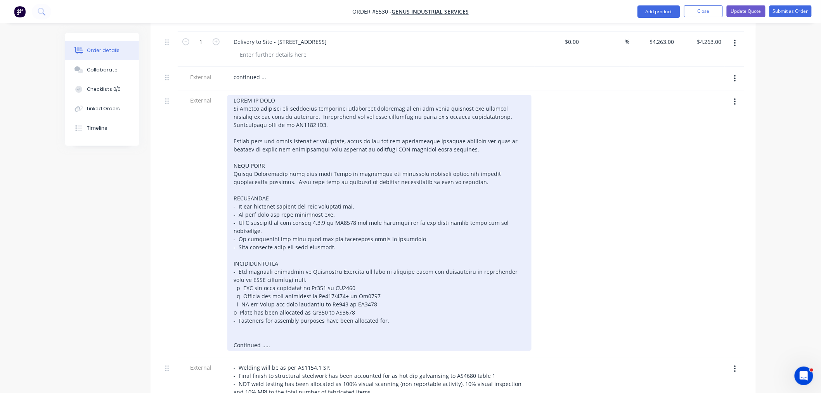
click at [253, 298] on div "o Plate has been allocated as Gr350 to AS3678 - Fasteners for assembly purposes…" at bounding box center [379, 223] width 304 height 256
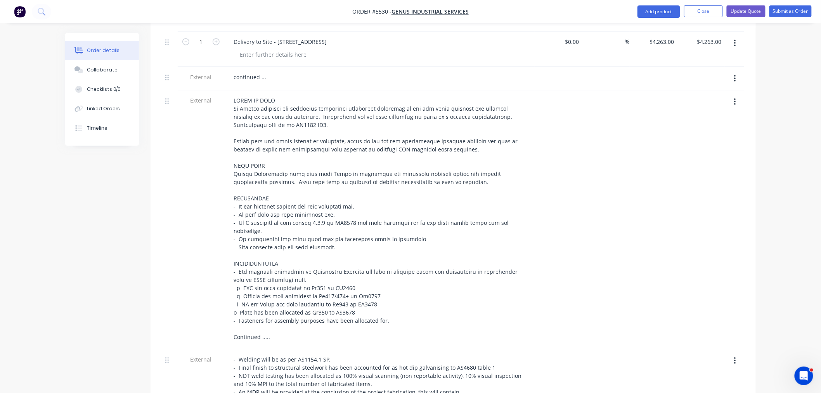
click at [735, 75] on icon "button" at bounding box center [735, 79] width 2 height 9
click at [698, 138] on div at bounding box center [702, 219] width 48 height 259
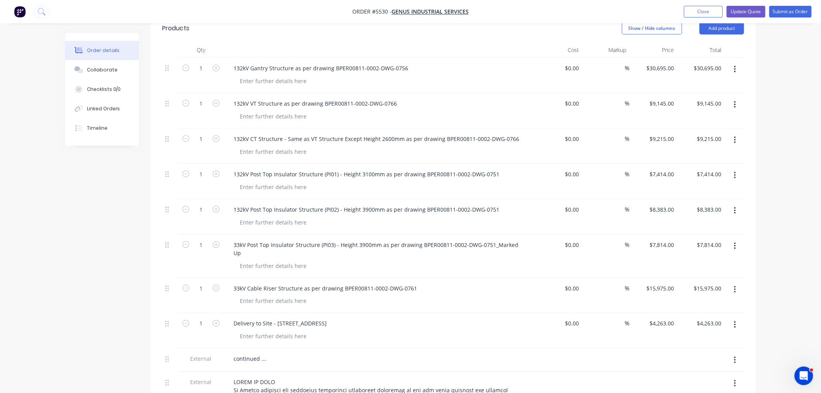
scroll to position [302, 0]
